Goal: Task Accomplishment & Management: Manage account settings

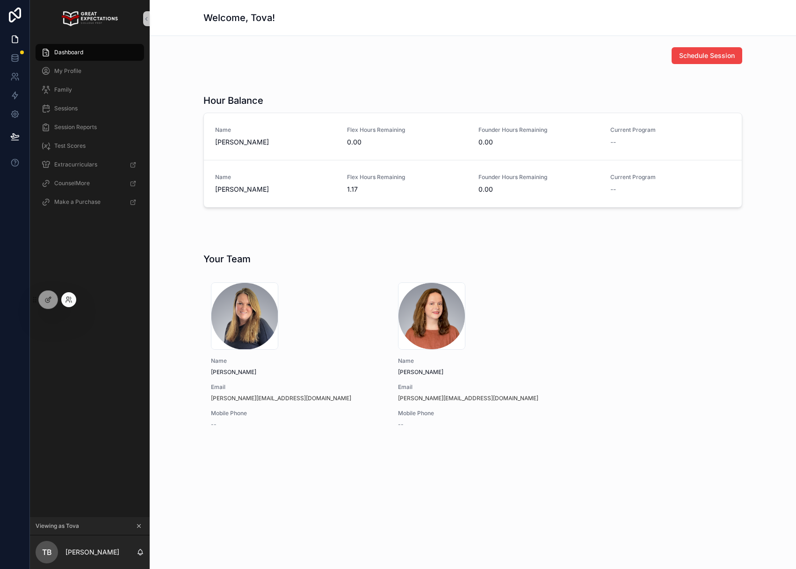
click at [64, 297] on div at bounding box center [68, 299] width 15 height 15
click at [73, 301] on div at bounding box center [68, 299] width 15 height 15
click at [79, 302] on div "Dashboard My Profile Family Sessions Session Reports Test Scores Extracurricula…" at bounding box center [90, 277] width 120 height 480
click at [63, 297] on div at bounding box center [68, 299] width 15 height 15
click at [71, 298] on icon at bounding box center [70, 298] width 1 height 2
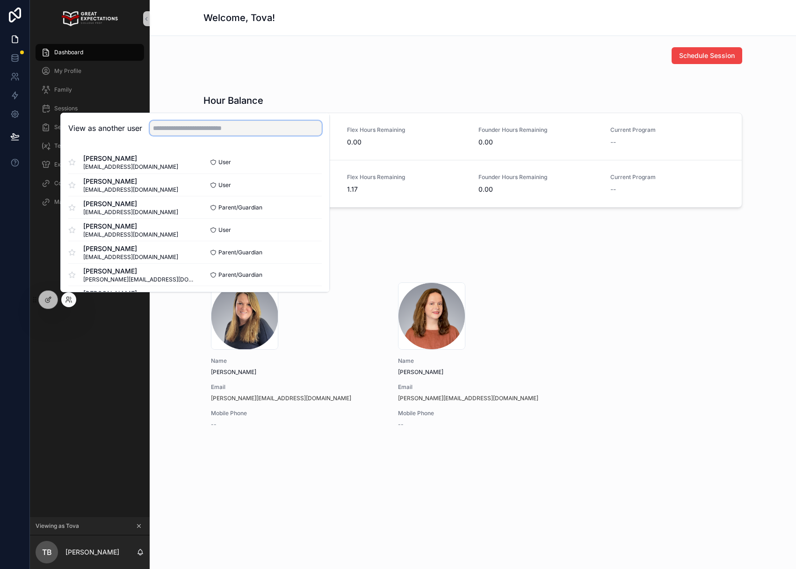
click at [191, 121] on input "text" at bounding box center [236, 128] width 172 height 15
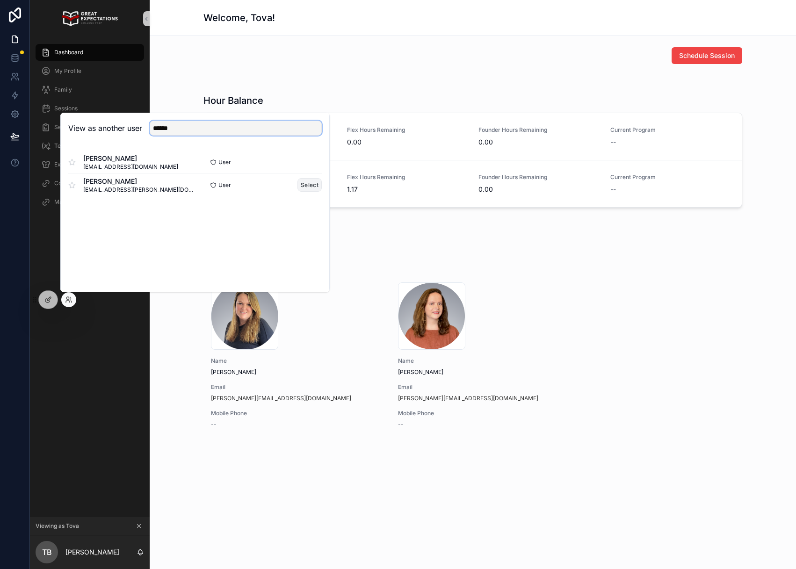
type input "******"
click at [308, 185] on button "Select" at bounding box center [309, 185] width 24 height 14
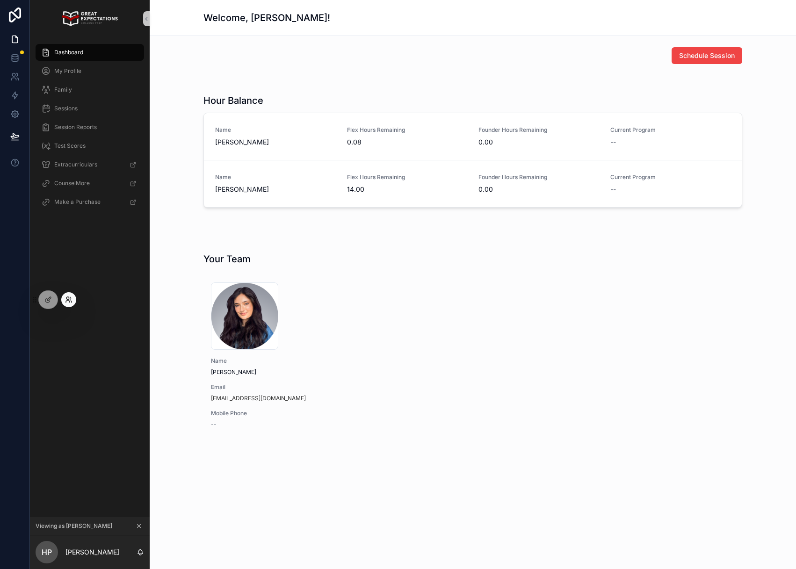
click at [68, 300] on icon at bounding box center [68, 299] width 7 height 7
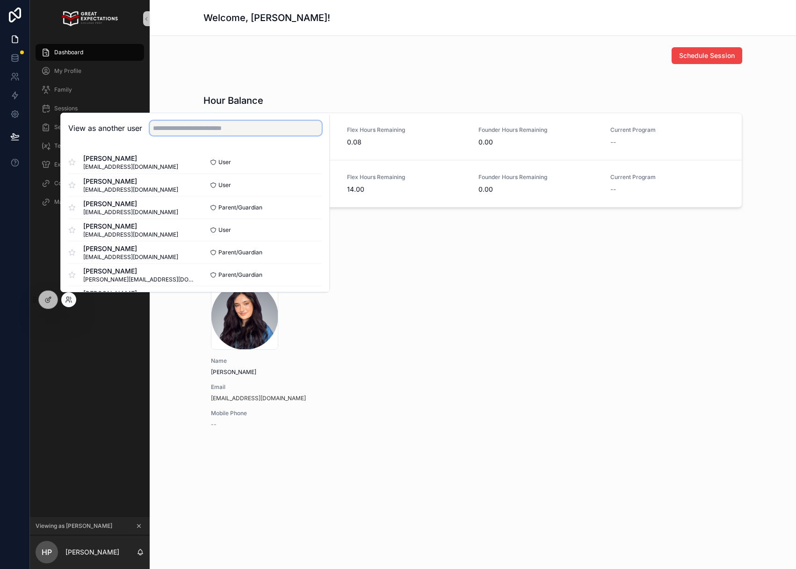
click at [273, 130] on input "text" at bounding box center [236, 128] width 172 height 15
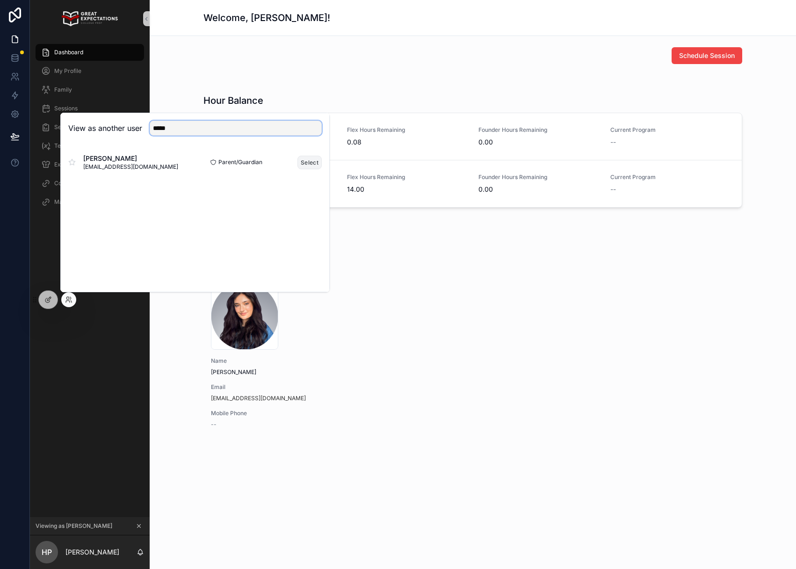
type input "*****"
click at [309, 159] on button "Select" at bounding box center [309, 163] width 24 height 14
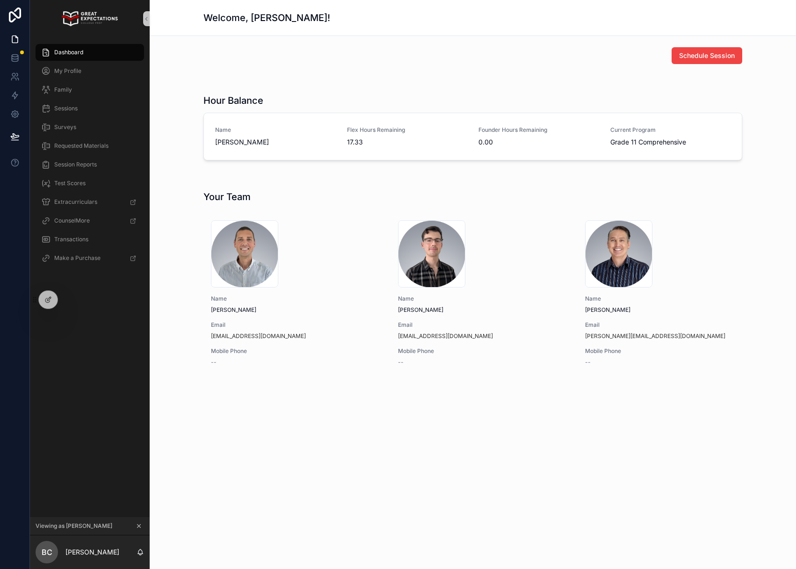
click at [392, 72] on div "Schedule Session Hour Balance Name [PERSON_NAME] Flex Hours Remaining 17.33 Fou…" at bounding box center [473, 239] width 646 height 407
